Goal: Task Accomplishment & Management: Complete application form

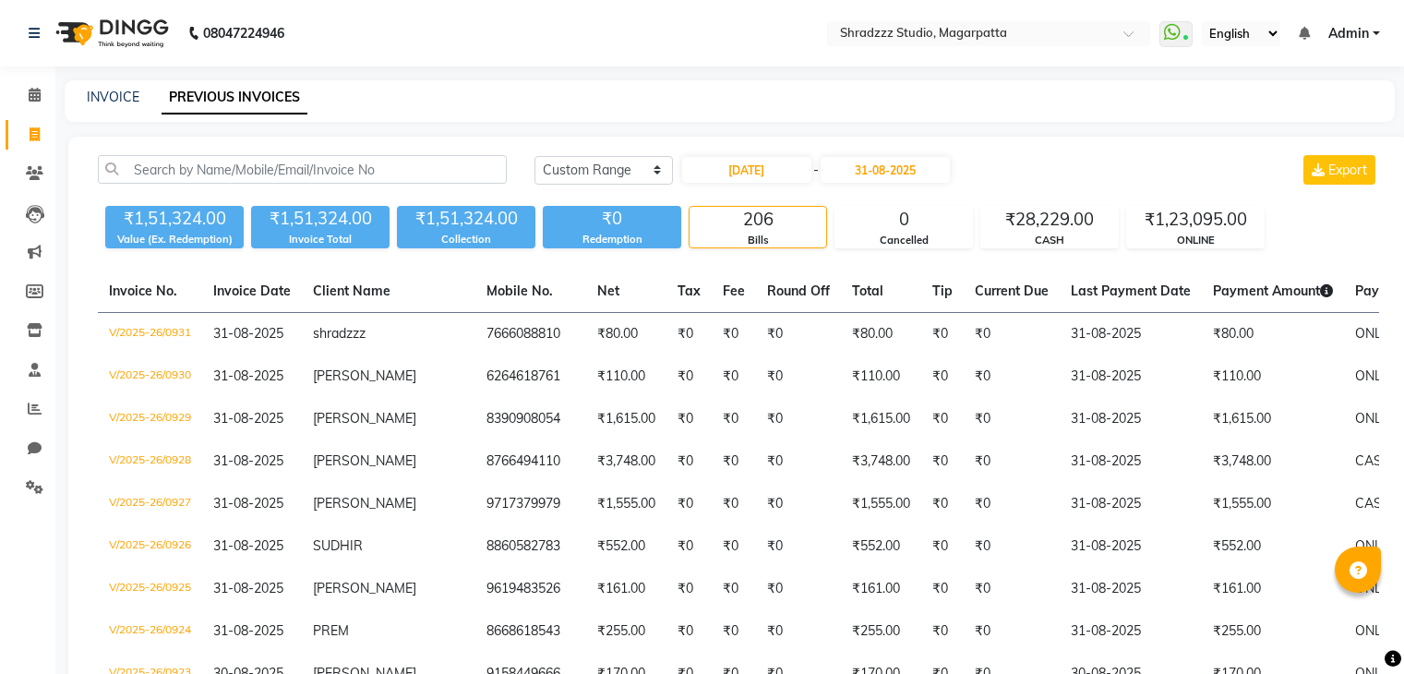
select select "range"
click at [122, 112] on div "INVOICE PREVIOUS INVOICES" at bounding box center [730, 101] width 1330 height 42
click at [100, 97] on link "INVOICE" at bounding box center [113, 97] width 53 height 17
select select "4544"
select select "service"
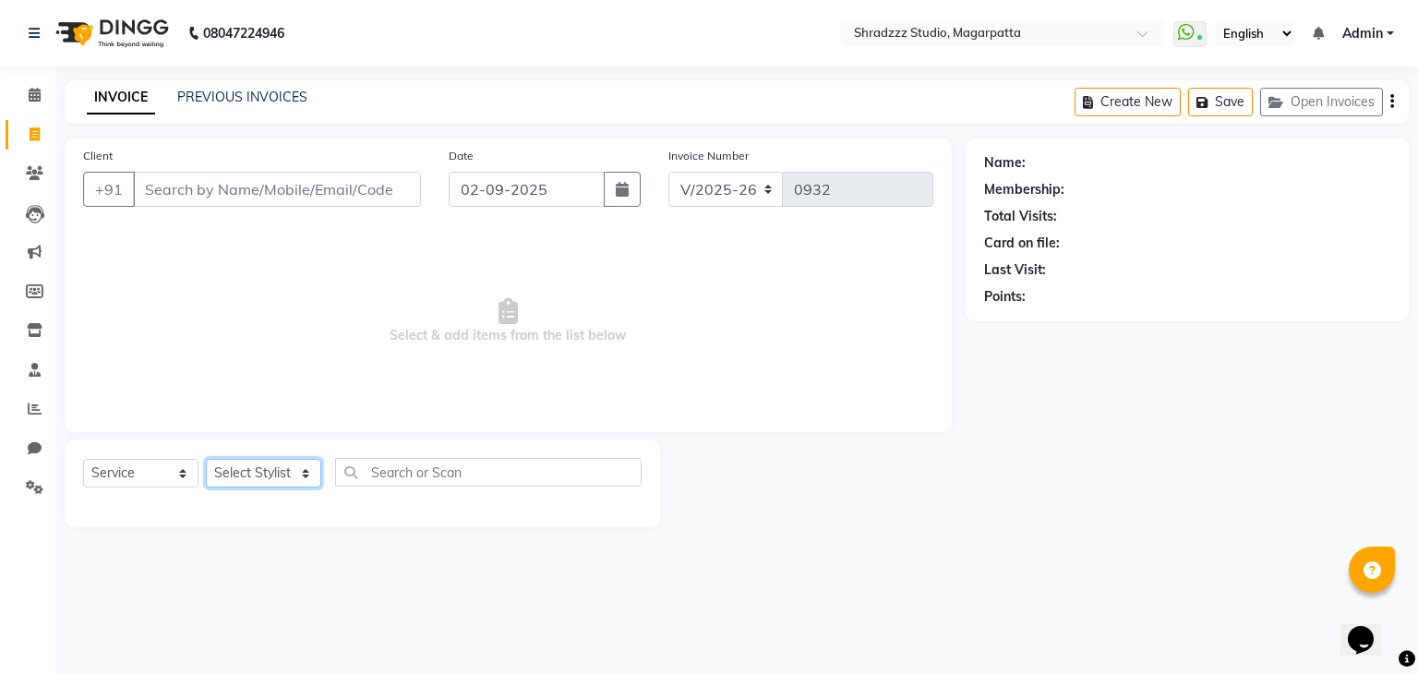
drag, startPoint x: 273, startPoint y: 479, endPoint x: 277, endPoint y: 310, distance: 169.0
click at [277, 310] on div "Client +91 Date [DATE] Invoice Number V/2025 V/[PHONE_NUMBER] Select & add item…" at bounding box center [508, 332] width 915 height 389
select select "87762"
click at [206, 460] on select "Select Stylist [PERSON_NAME] Manager [MEDICAL_DATA][PERSON_NAME] Sameer [PERSON…" at bounding box center [263, 473] width 115 height 29
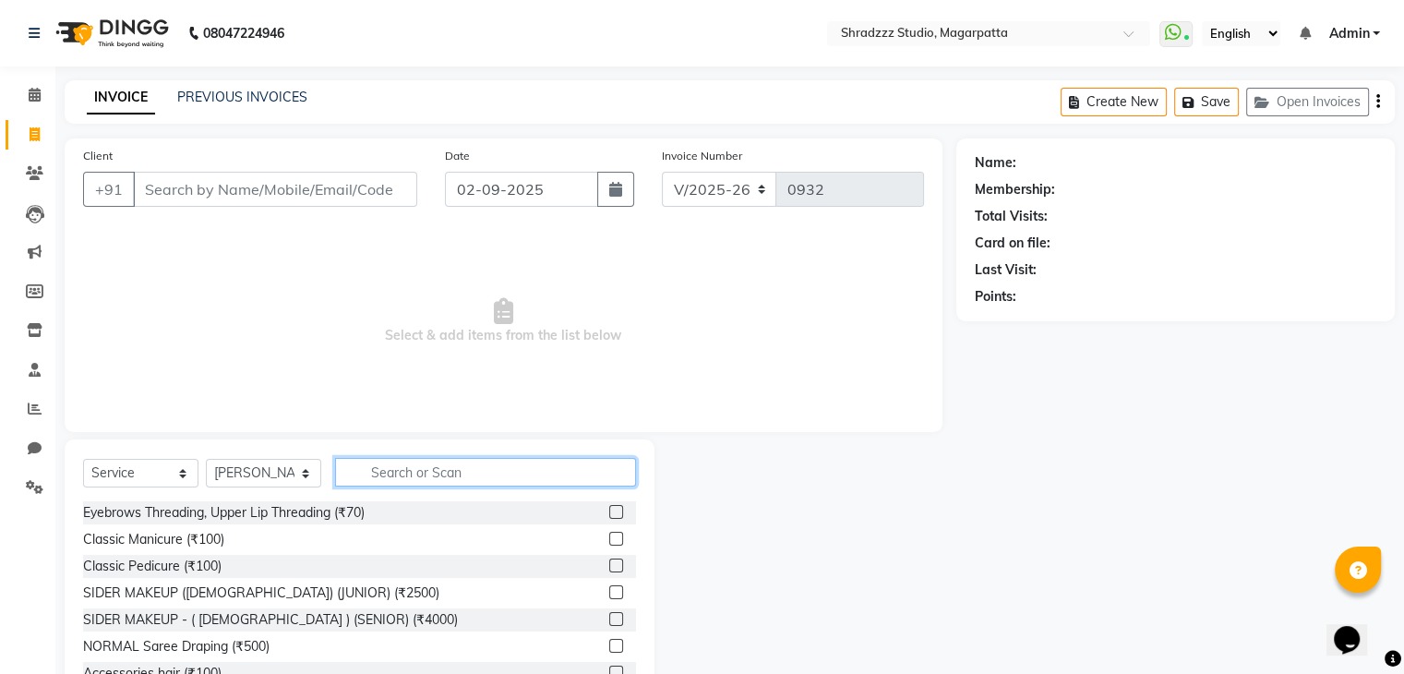
click at [484, 468] on input "text" at bounding box center [485, 472] width 301 height 29
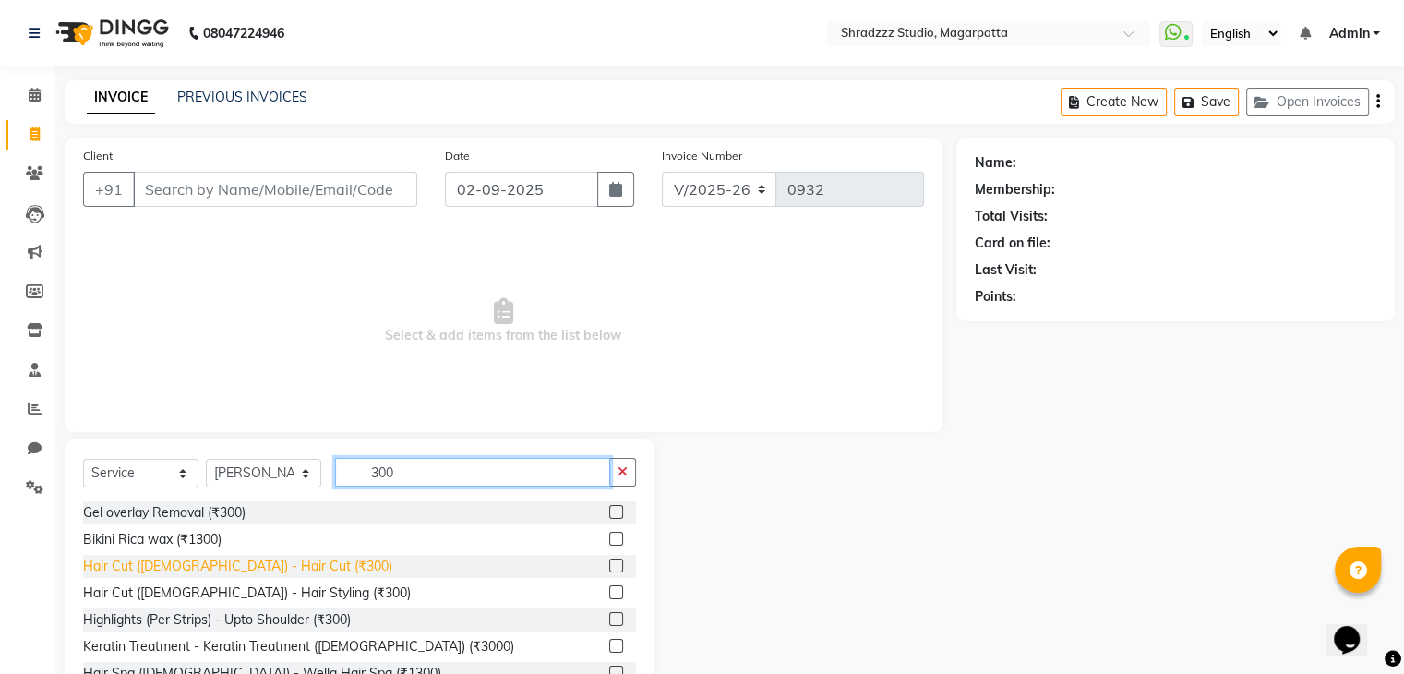
type input "300"
click at [262, 562] on div "Hair Cut ([DEMOGRAPHIC_DATA]) - Hair Cut (₹300)" at bounding box center [237, 566] width 309 height 19
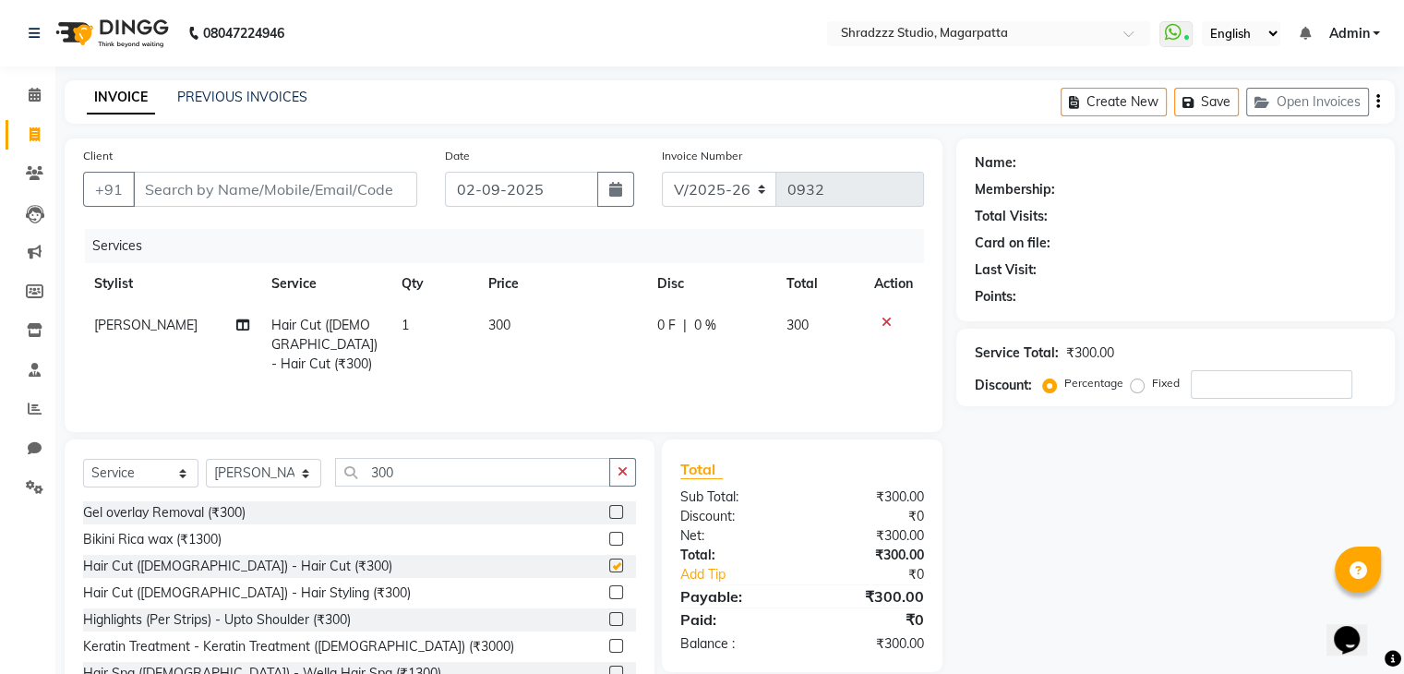
checkbox input "false"
click at [417, 467] on input "300" at bounding box center [472, 472] width 275 height 29
type input "3"
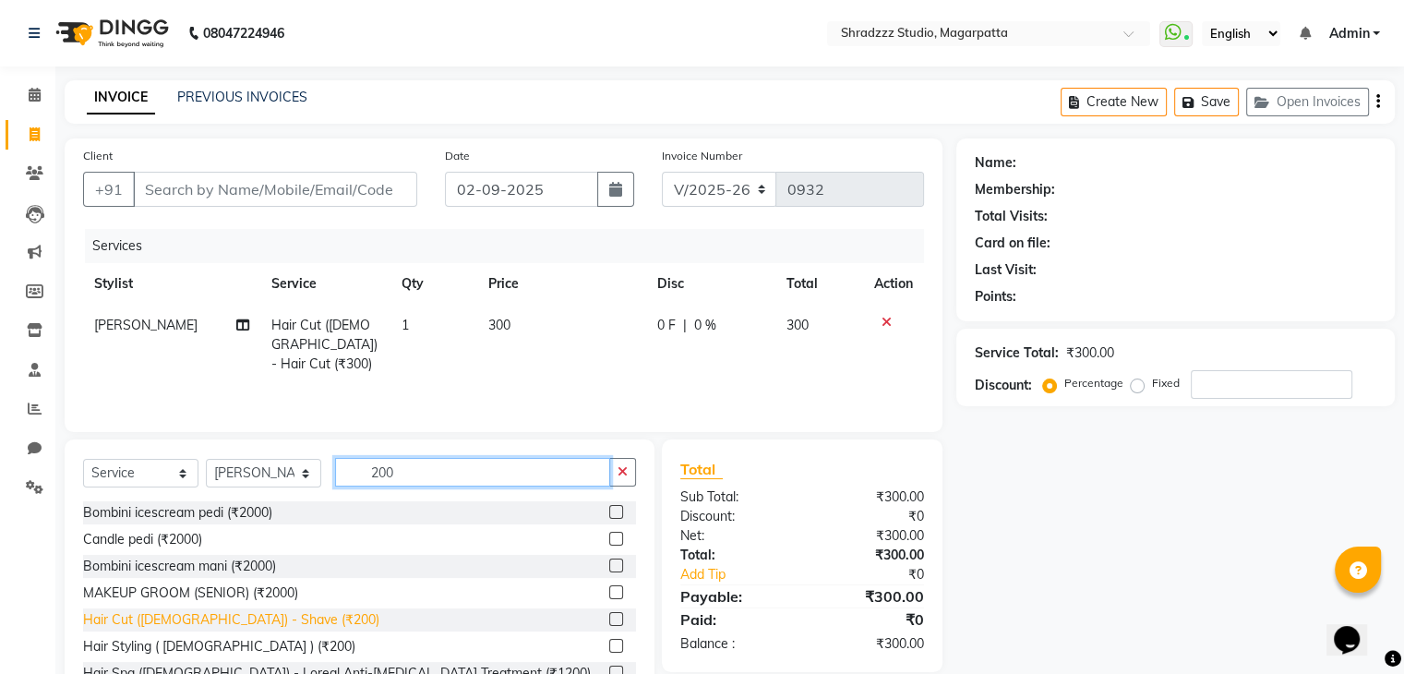
type input "200"
click at [206, 618] on div "Hair Cut ([DEMOGRAPHIC_DATA]) - Shave (₹200)" at bounding box center [231, 619] width 296 height 19
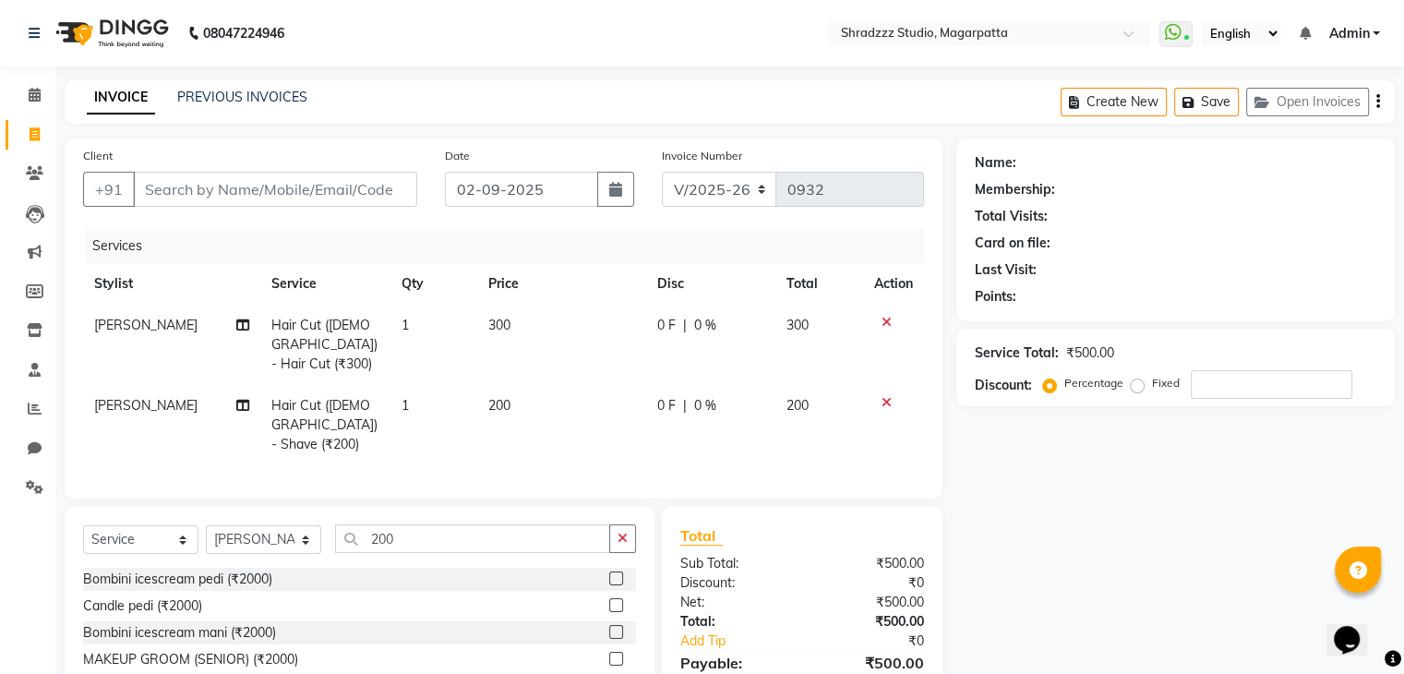
checkbox input "false"
click at [1217, 384] on input "number" at bounding box center [1272, 384] width 162 height 29
type input "15"
click at [317, 189] on input "Client" at bounding box center [275, 189] width 284 height 35
type input "9"
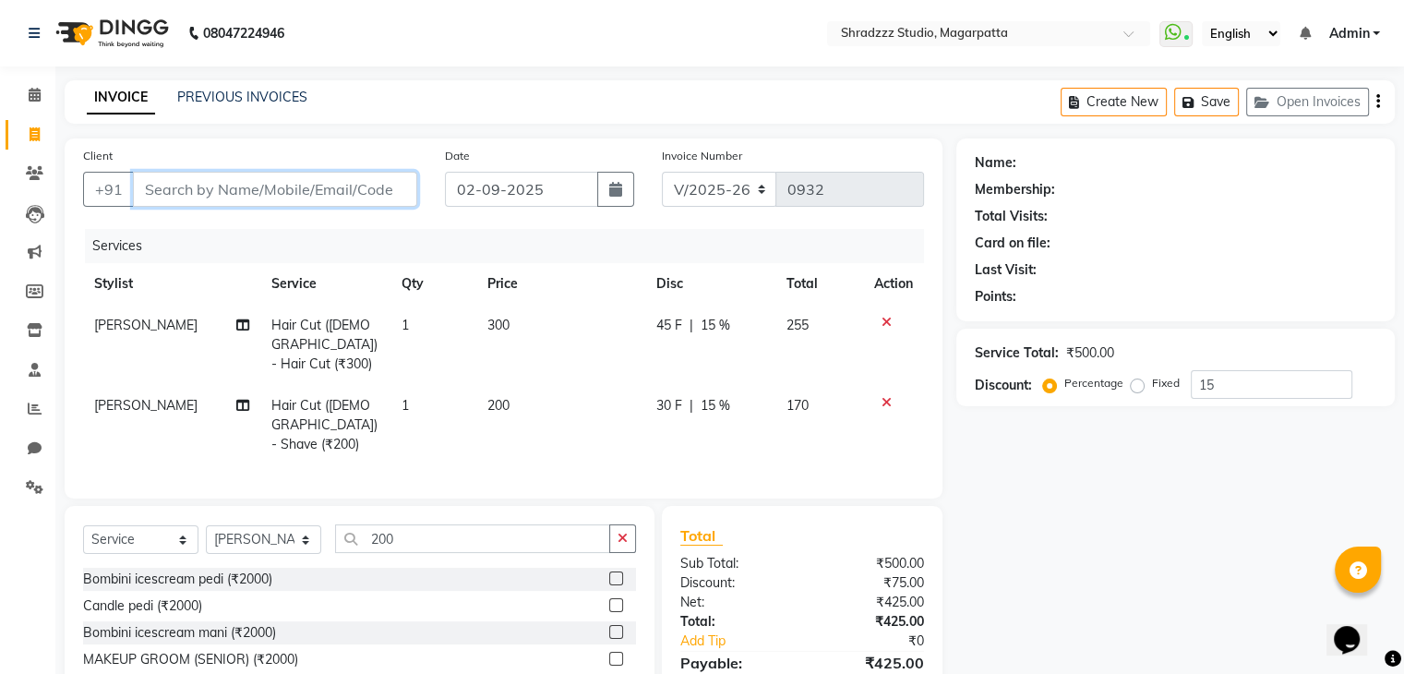
type input "0"
type input "9766872023"
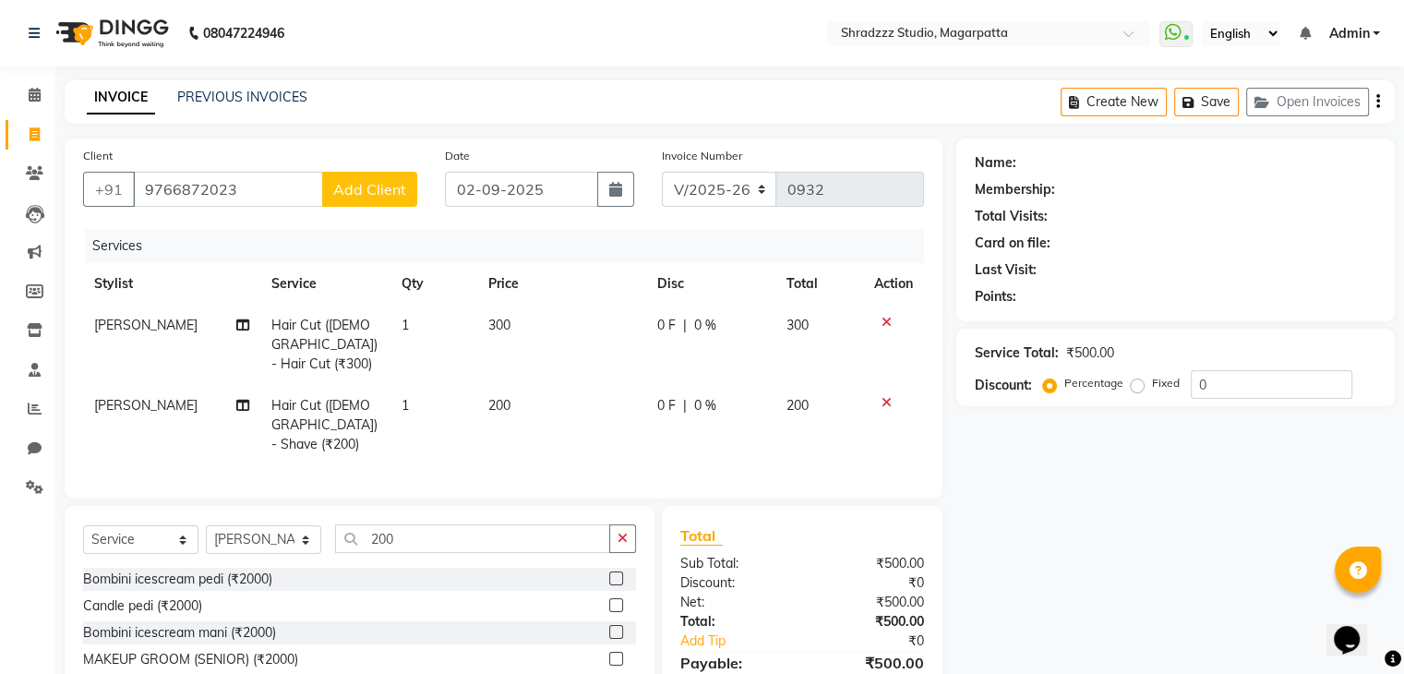
click at [369, 189] on span "Add Client" at bounding box center [369, 189] width 73 height 18
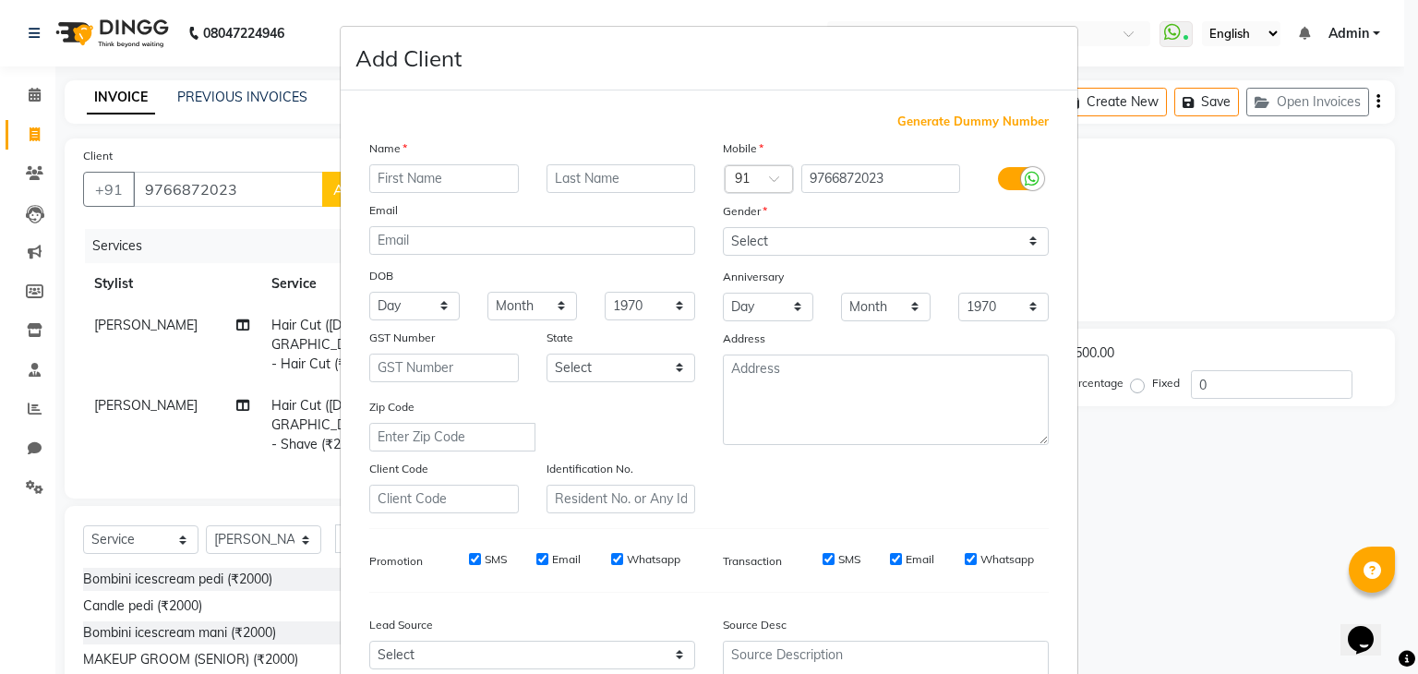
type input "m"
type input "sameer"
click at [907, 239] on select "Select [DEMOGRAPHIC_DATA] [DEMOGRAPHIC_DATA] Other Prefer Not To Say" at bounding box center [886, 241] width 326 height 29
select select "[DEMOGRAPHIC_DATA]"
click at [723, 228] on select "Select [DEMOGRAPHIC_DATA] [DEMOGRAPHIC_DATA] Other Prefer Not To Say" at bounding box center [886, 241] width 326 height 29
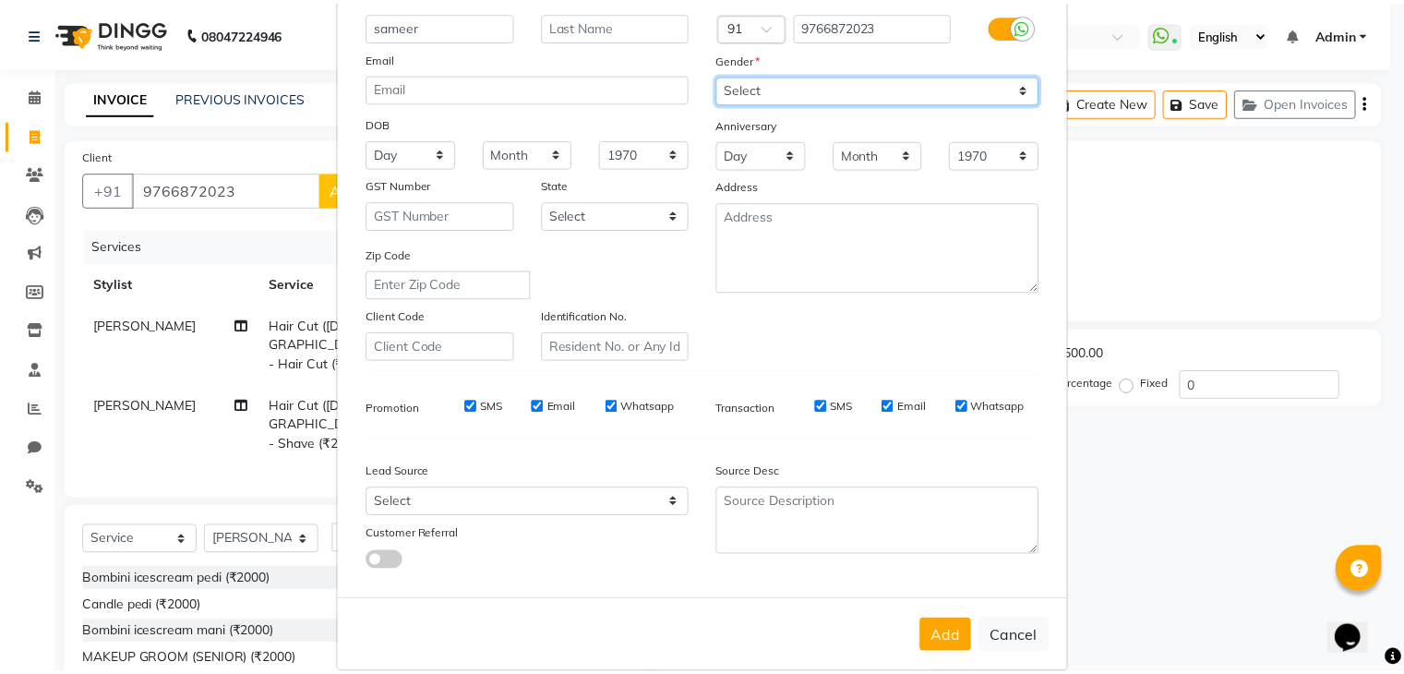
scroll to position [187, 0]
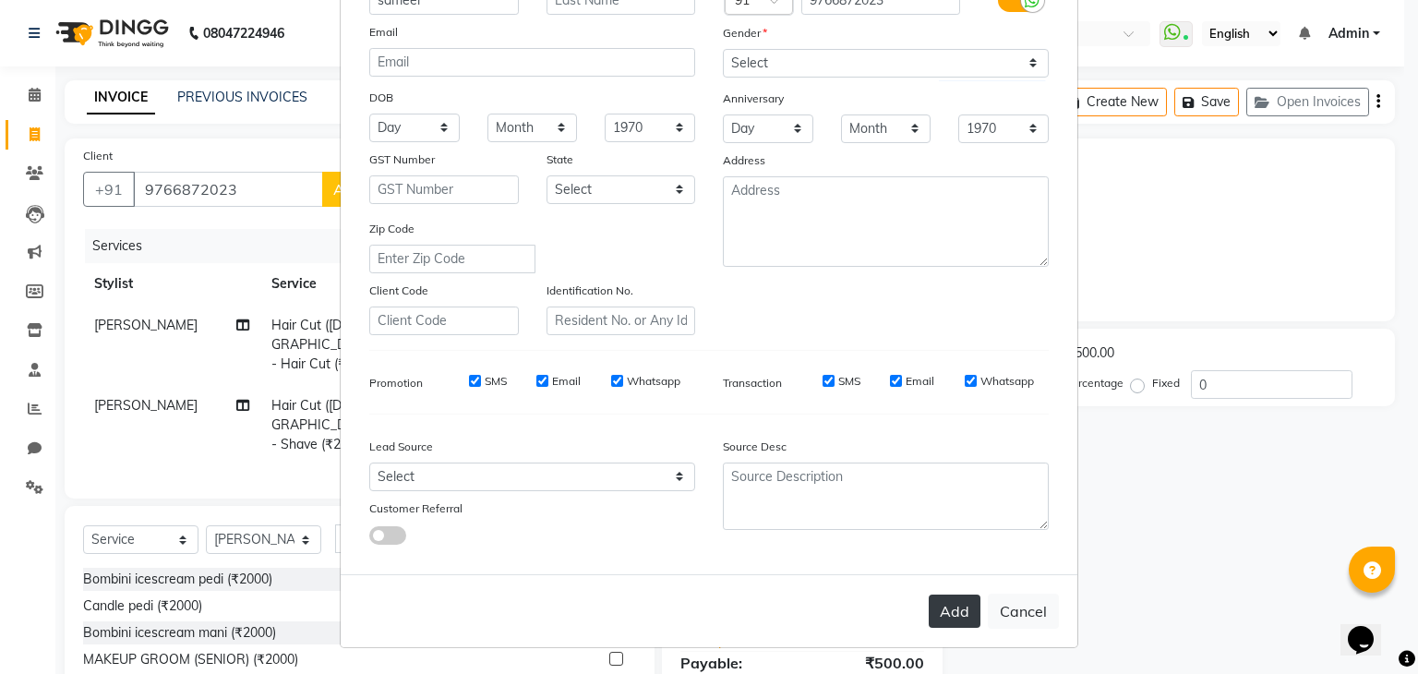
click at [949, 603] on button "Add" at bounding box center [955, 611] width 52 height 33
select select
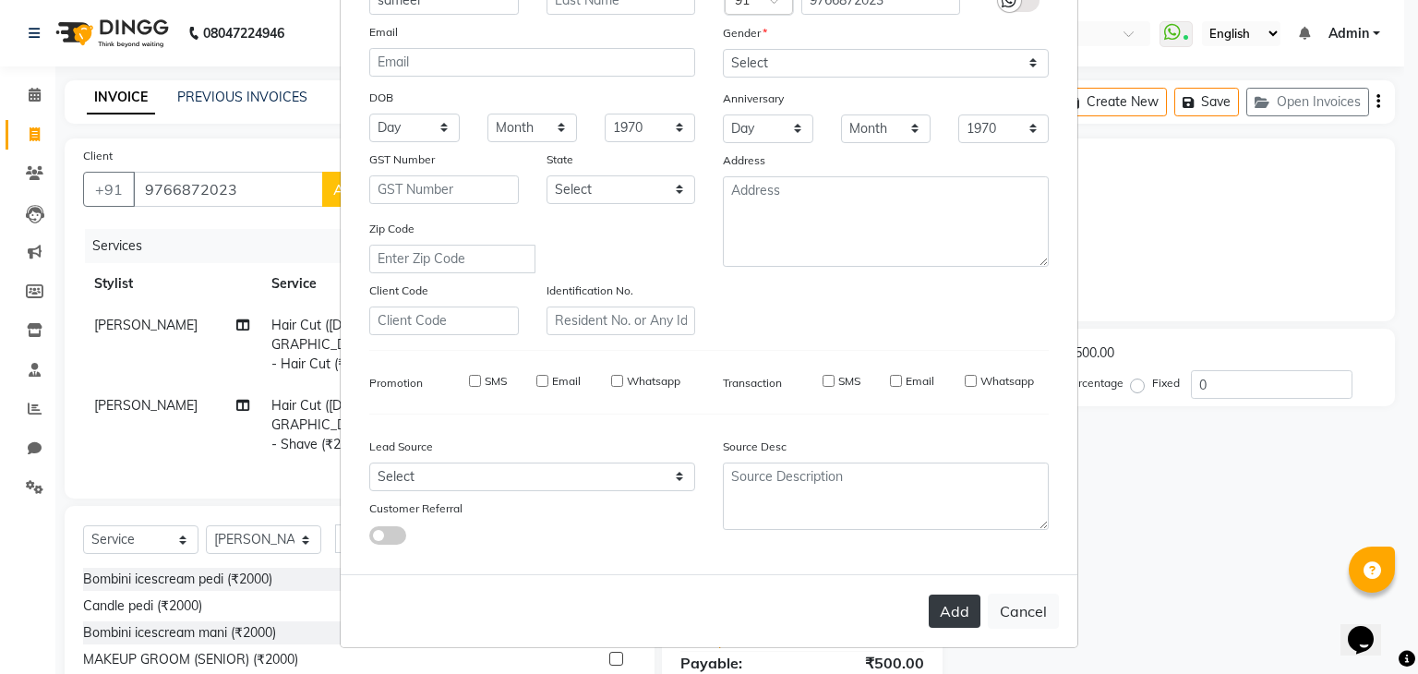
select select
checkbox input "false"
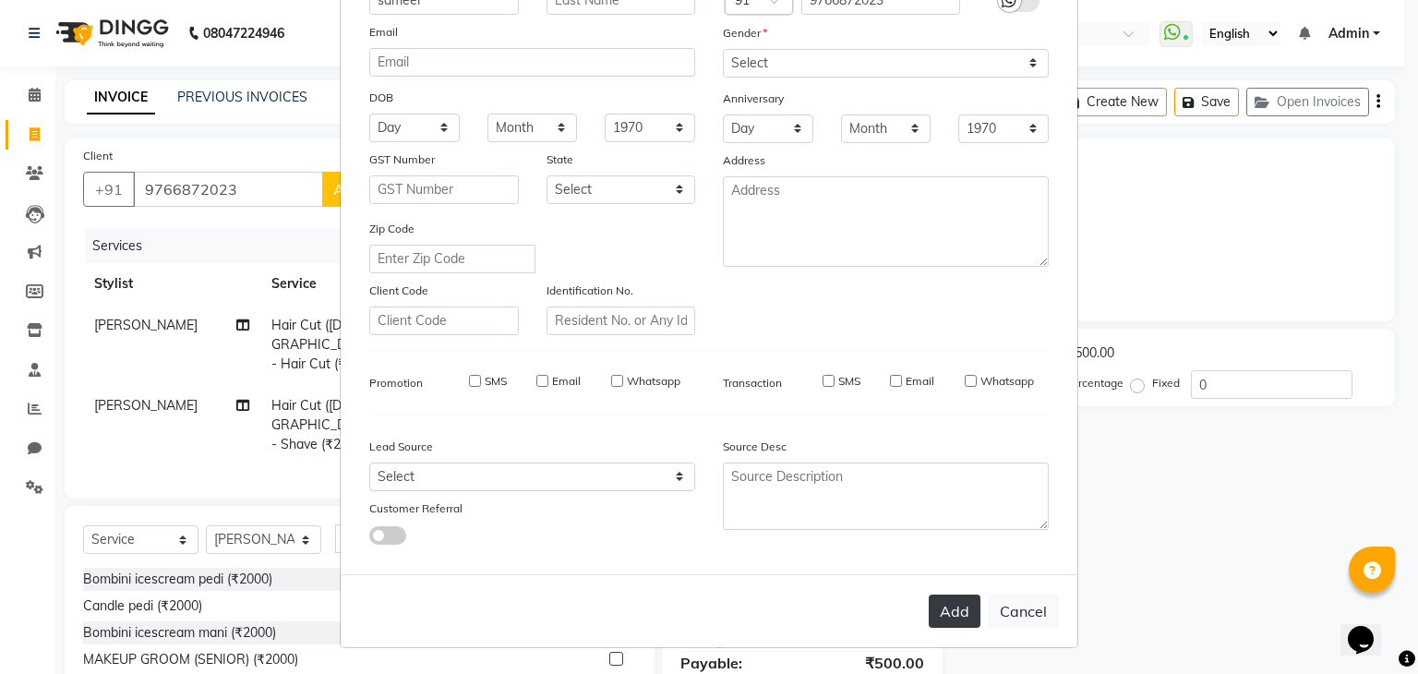
checkbox input "false"
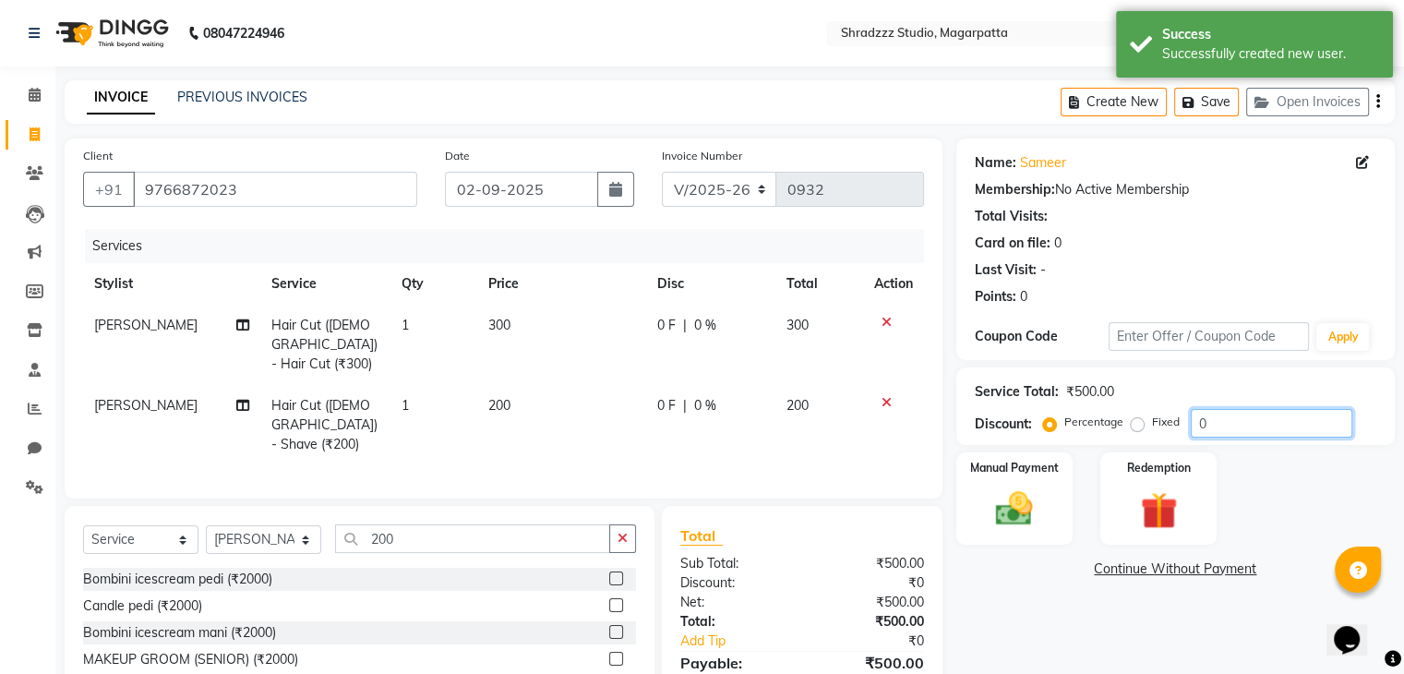
click at [1222, 415] on input "0" at bounding box center [1272, 423] width 162 height 29
type input "0"
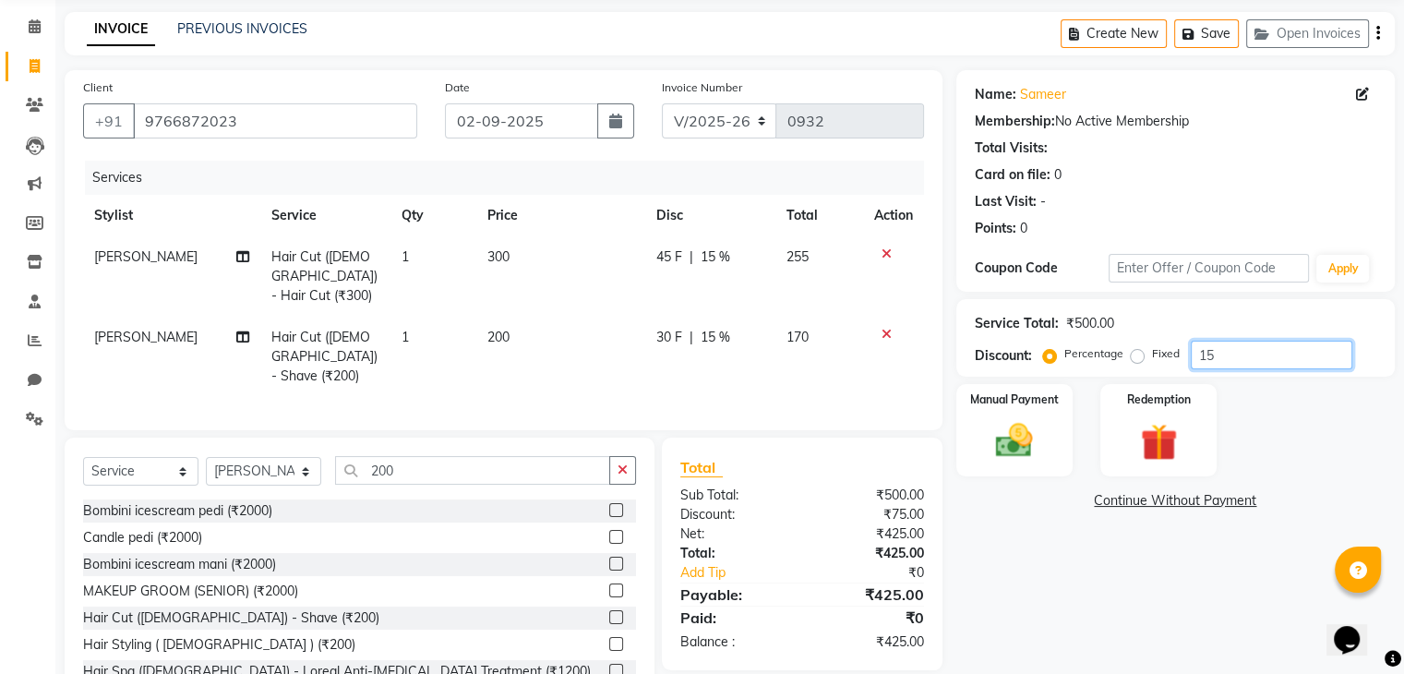
scroll to position [66, 0]
type input "15"
click at [1005, 453] on img at bounding box center [1014, 443] width 62 height 44
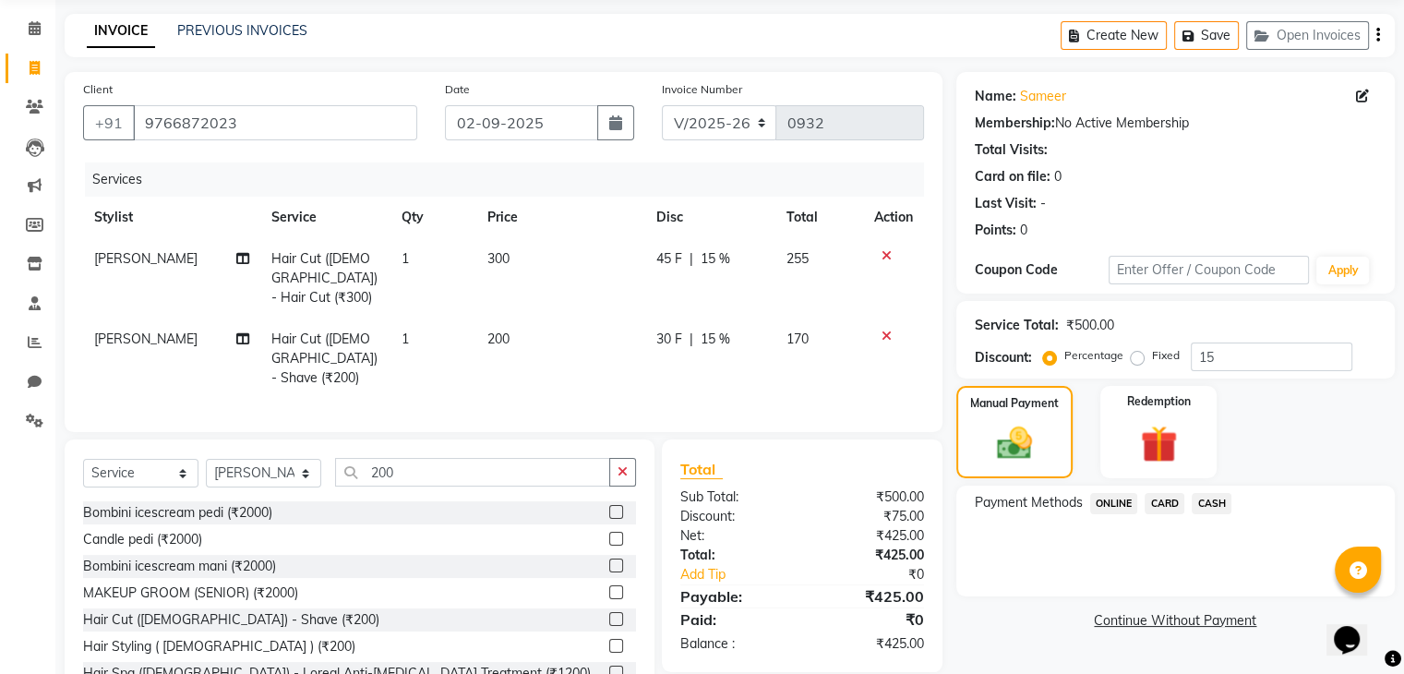
click at [1106, 505] on span "ONLINE" at bounding box center [1114, 503] width 48 height 21
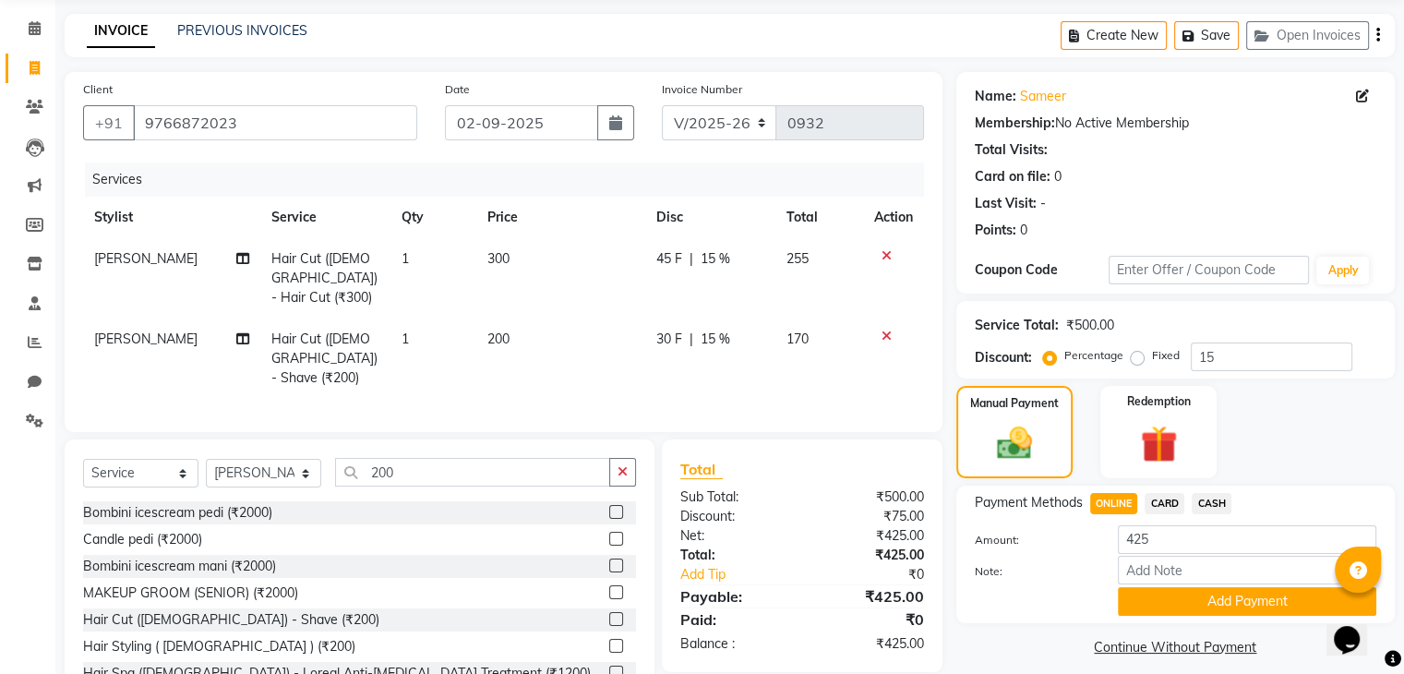
scroll to position [108, 0]
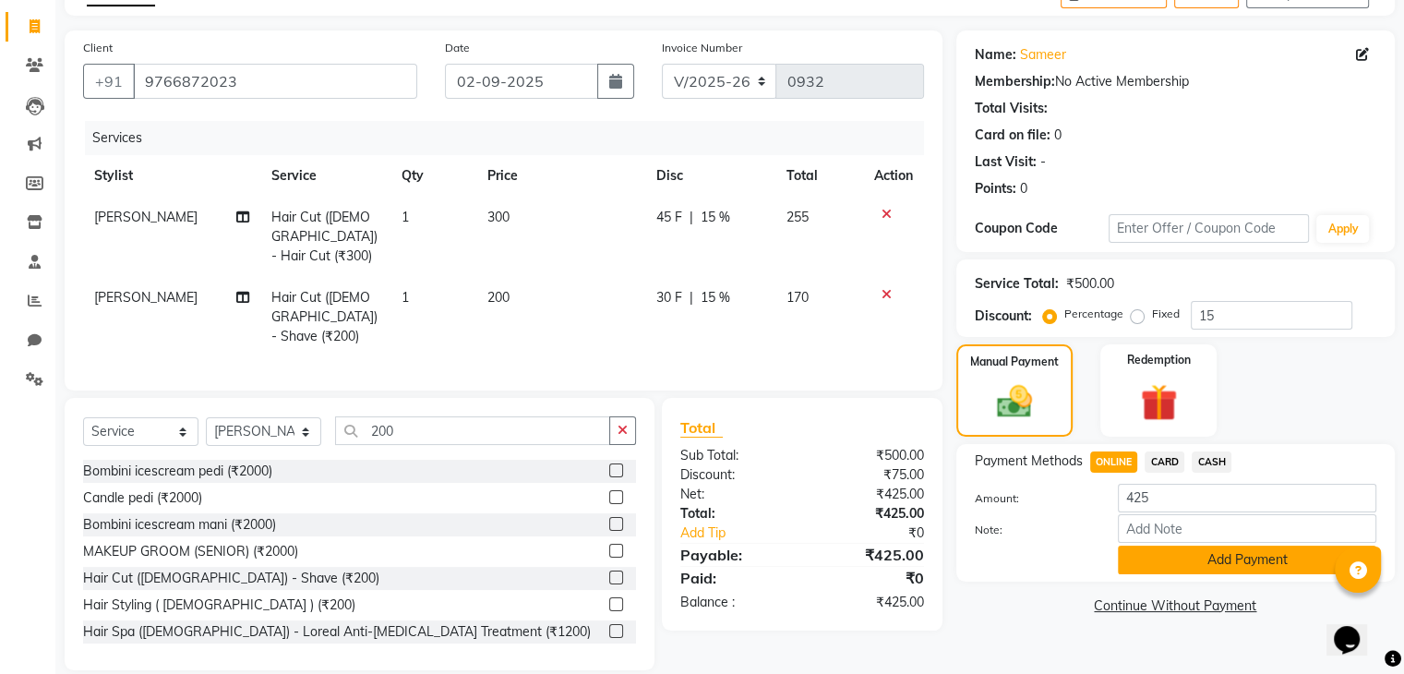
click at [1169, 566] on button "Add Payment" at bounding box center [1247, 560] width 258 height 29
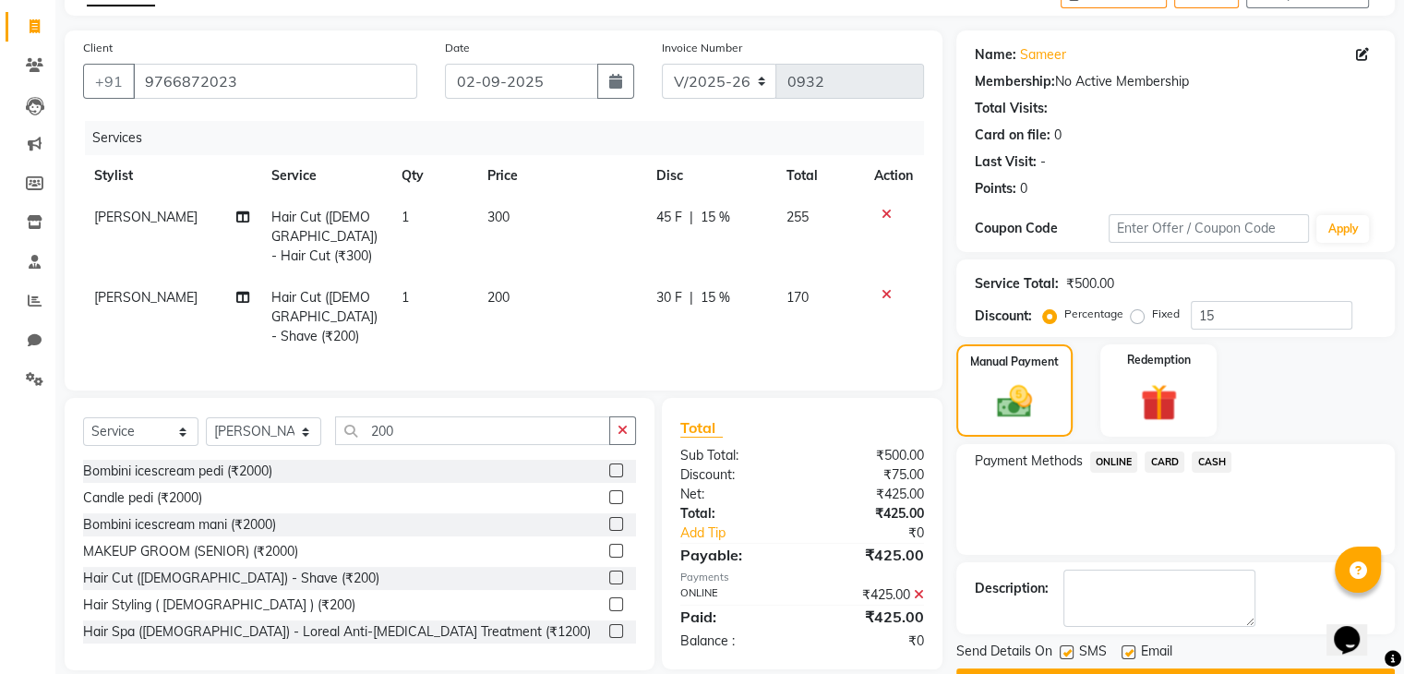
scroll to position [158, 0]
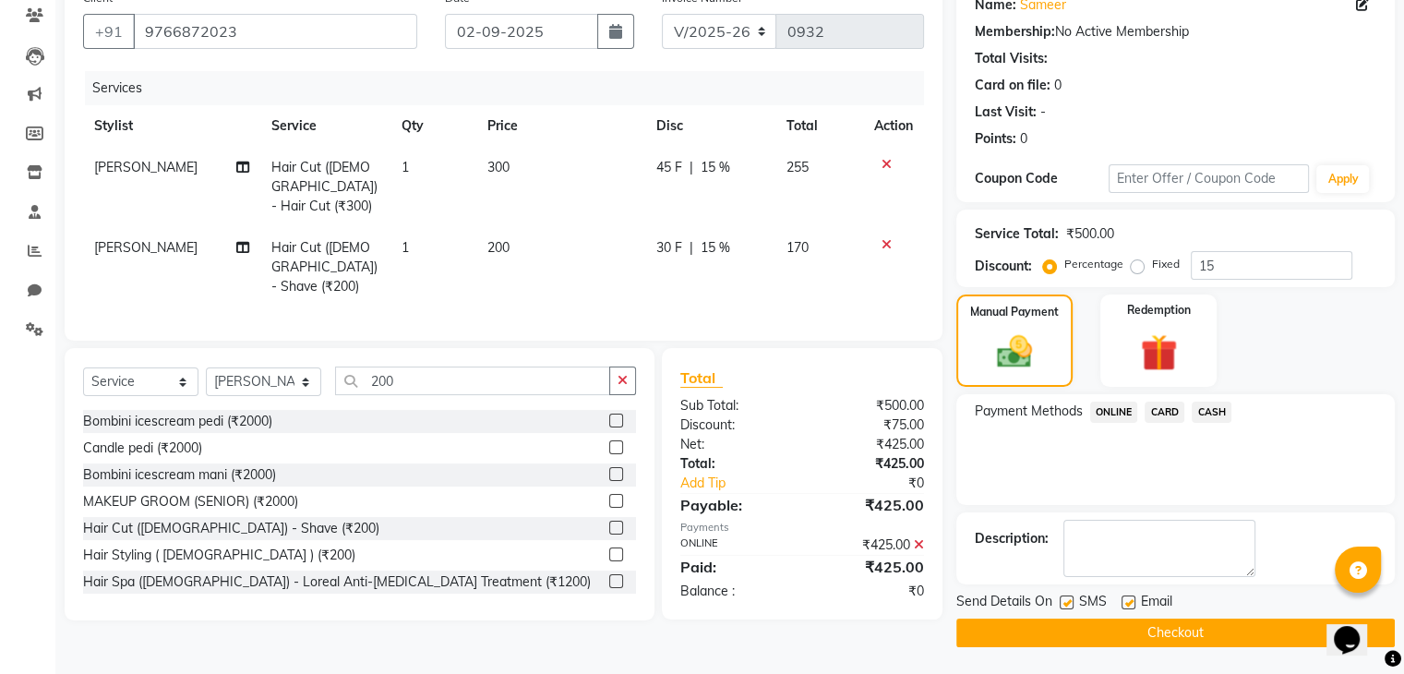
click at [1174, 627] on button "Checkout" at bounding box center [1175, 633] width 439 height 29
